Goal: Information Seeking & Learning: Understand process/instructions

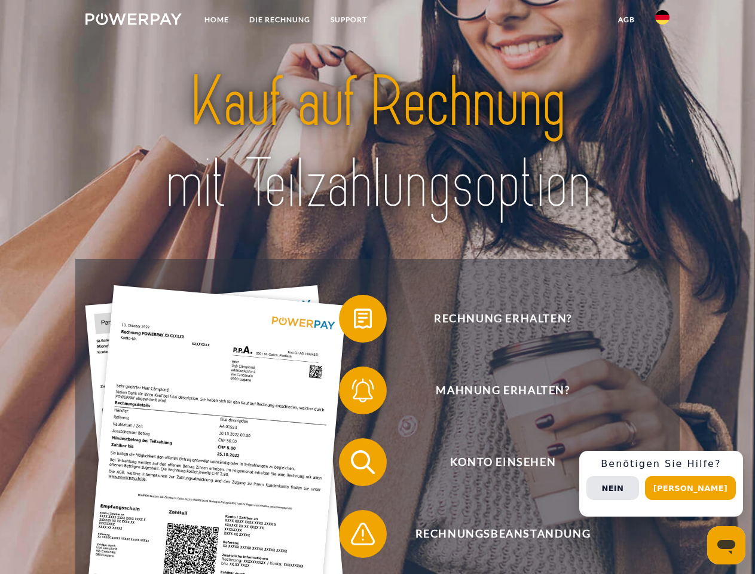
click at [133, 21] on img at bounding box center [134, 19] width 96 height 12
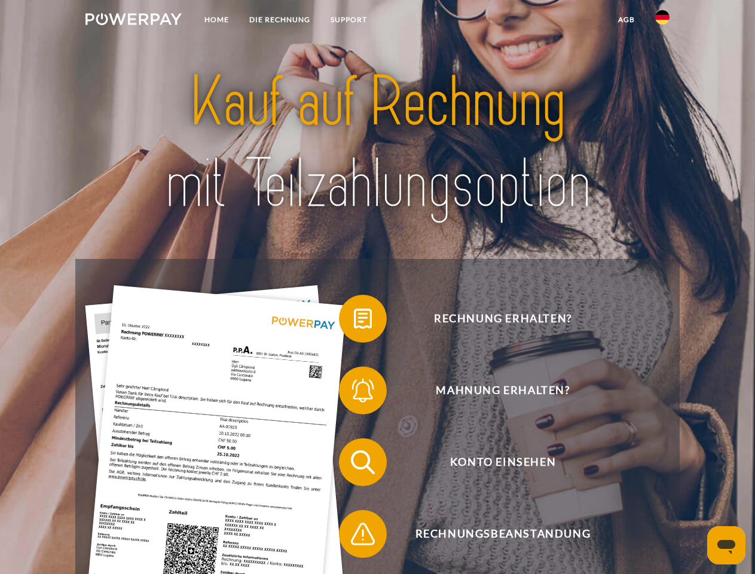
click at [663, 21] on img at bounding box center [662, 17] width 14 height 14
click at [626, 20] on link "agb" at bounding box center [626, 20] width 37 height 22
click at [354, 321] on span at bounding box center [345, 319] width 60 height 60
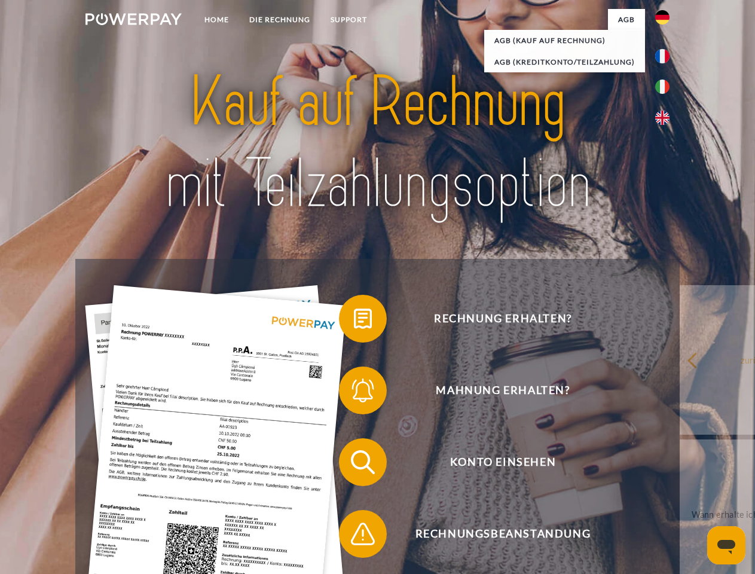
click at [354, 393] on span at bounding box center [345, 391] width 60 height 60
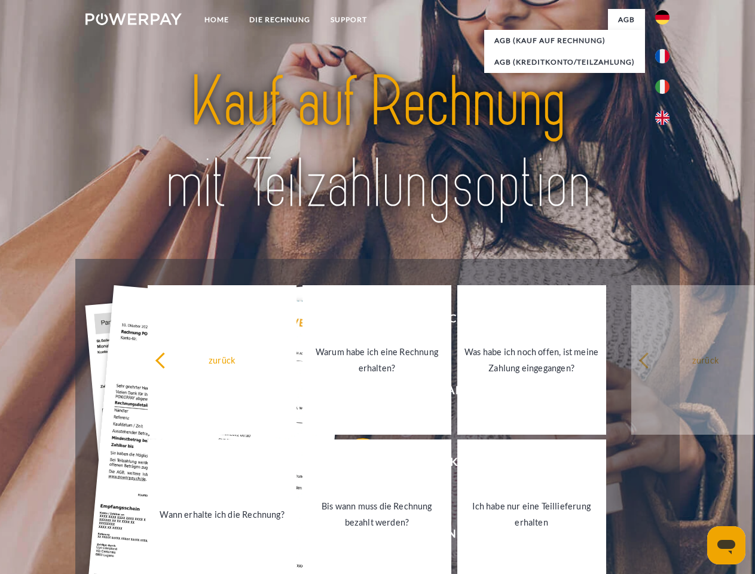
click at [354, 465] on link "Bis wann muss die Rechnung bezahlt werden?" at bounding box center [377, 513] width 149 height 149
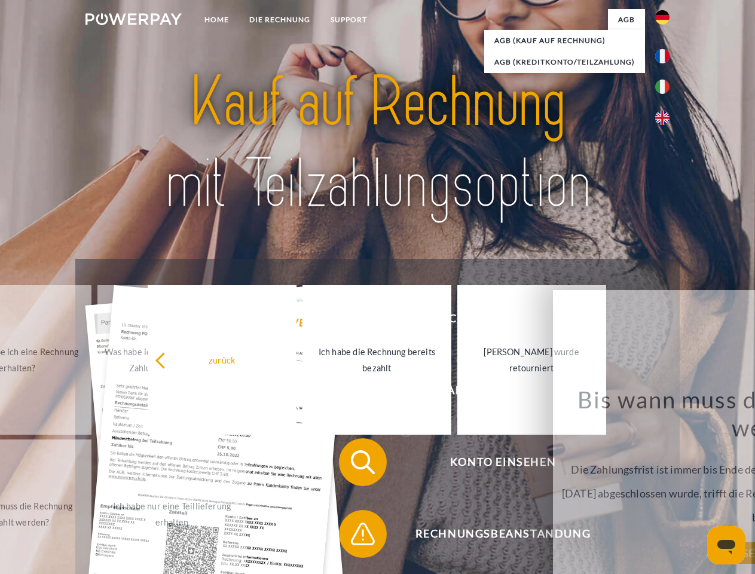
click at [354, 536] on span at bounding box center [345, 534] width 60 height 60
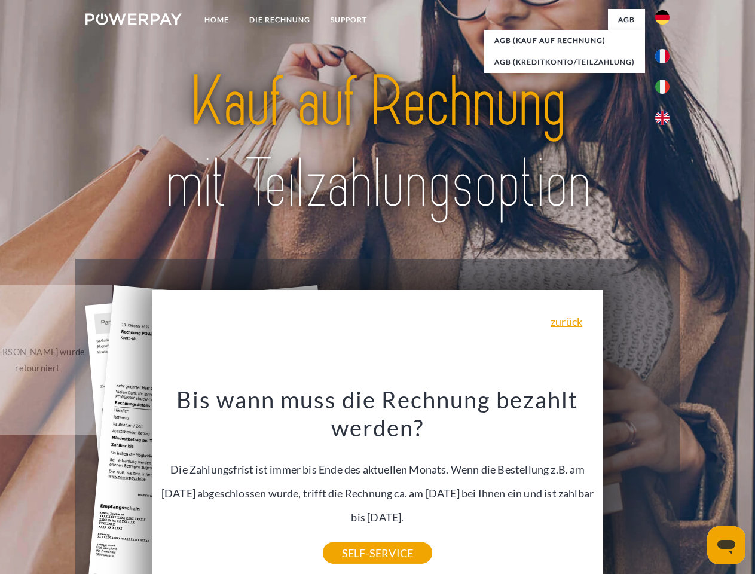
click at [666, 484] on div "Rechnung erhalten? Mahnung erhalten? Konto einsehen" at bounding box center [377, 498] width 604 height 478
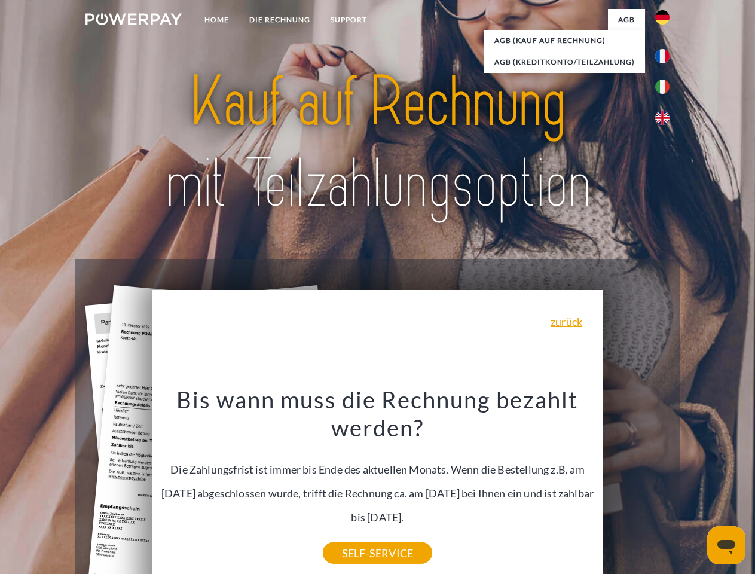
click at [636, 486] on span "Konto einsehen" at bounding box center [502, 462] width 293 height 48
click at [695, 488] on header "Home DIE RECHNUNG SUPPORT" at bounding box center [377, 413] width 755 height 826
